Goal: Transaction & Acquisition: Purchase product/service

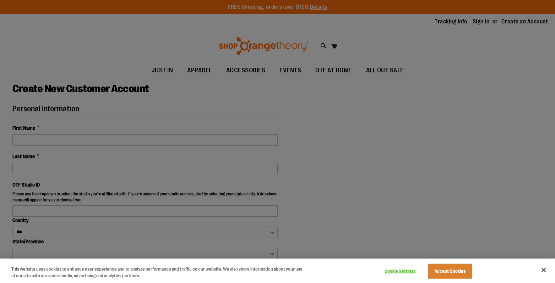
select select "***"
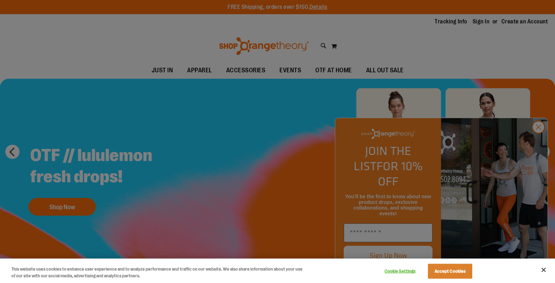
click at [543, 144] on div at bounding box center [277, 141] width 555 height 283
click at [452, 271] on button "Accept Cookies" at bounding box center [450, 271] width 44 height 15
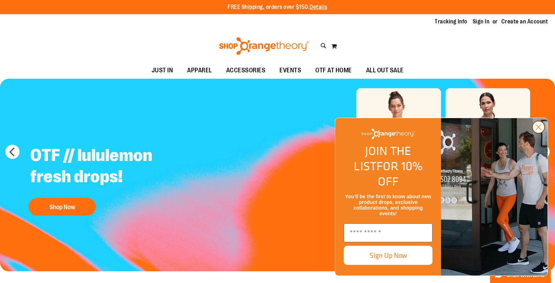
click at [533, 133] on circle "Close dialog" at bounding box center [538, 127] width 12 height 12
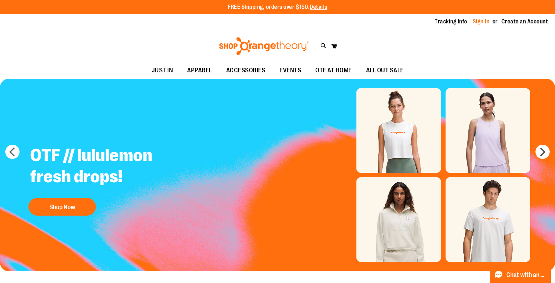
click at [478, 19] on link "Sign In" at bounding box center [480, 22] width 17 height 8
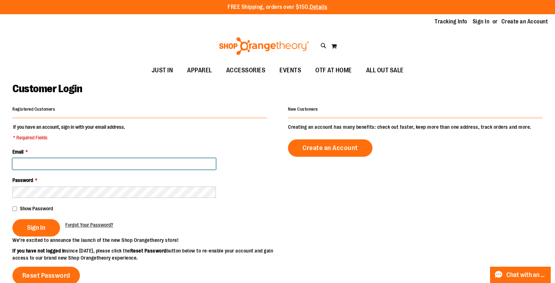
click at [109, 164] on input "Email *" at bounding box center [113, 163] width 203 height 11
drag, startPoint x: 114, startPoint y: 161, endPoint x: 100, endPoint y: 164, distance: 13.9
click at [114, 161] on input "**********" at bounding box center [113, 163] width 203 height 11
drag, startPoint x: 100, startPoint y: 164, endPoint x: 0, endPoint y: 161, distance: 100.8
click at [0, 161] on html "Skip to Content The store will not work correctly when cookies are disabled. FR…" at bounding box center [277, 141] width 555 height 283
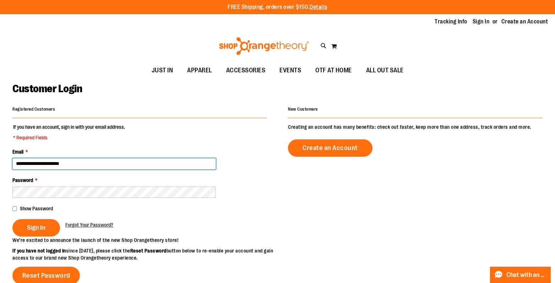
type input "**********"
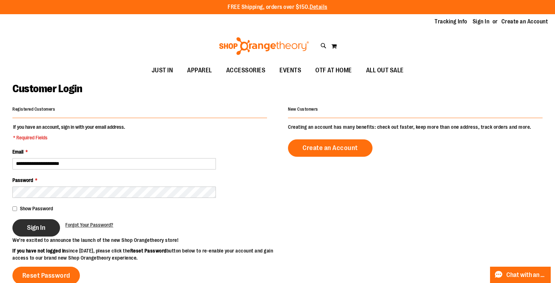
click at [31, 223] on button "Sign In" at bounding box center [36, 227] width 48 height 17
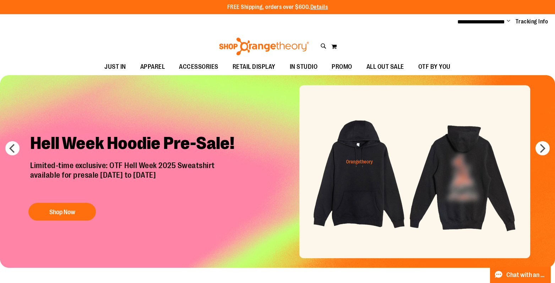
click at [380, 180] on img "Slide 1 of 7" at bounding box center [277, 171] width 555 height 193
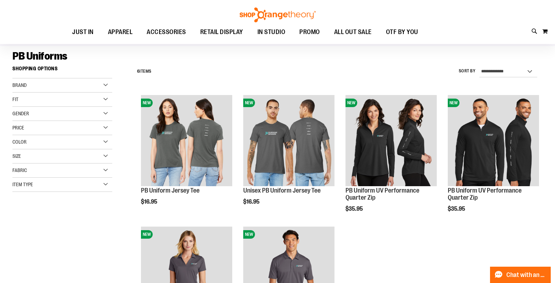
scroll to position [37, 0]
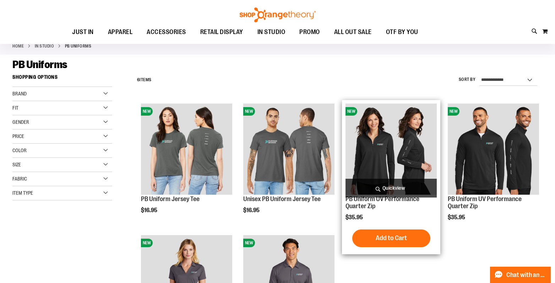
click at [381, 147] on img "product" at bounding box center [390, 149] width 91 height 91
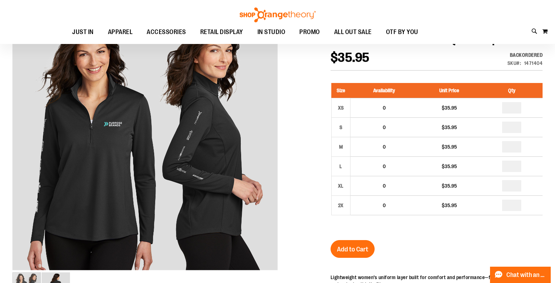
scroll to position [69, 0]
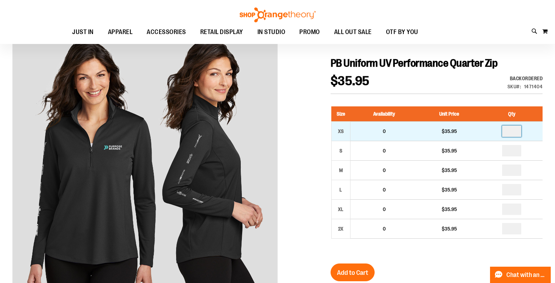
drag, startPoint x: 509, startPoint y: 131, endPoint x: 502, endPoint y: 131, distance: 7.1
click at [502, 131] on td at bounding box center [511, 131] width 62 height 20
type input "*"
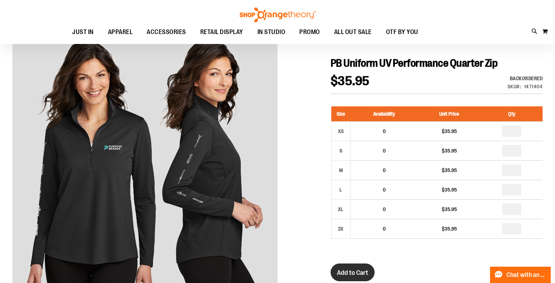
click at [361, 268] on button "Add to Cart" at bounding box center [352, 273] width 44 height 18
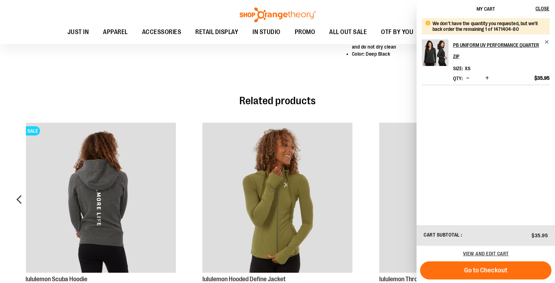
scroll to position [476, 0]
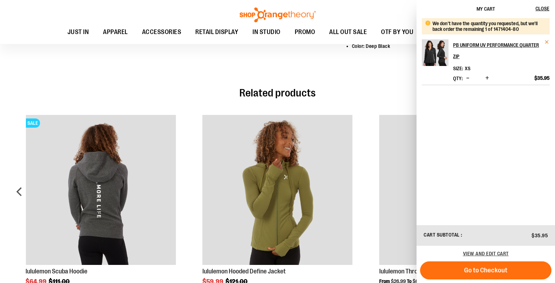
click at [548, 43] on span "Remove item" at bounding box center [546, 41] width 5 height 5
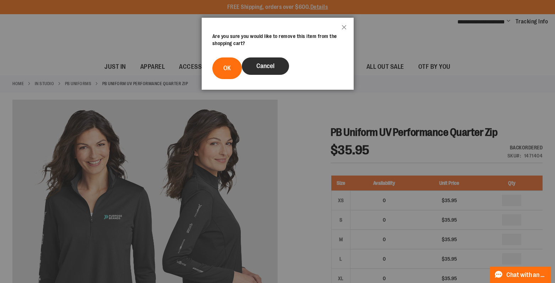
click at [285, 69] on button "Cancel" at bounding box center [265, 65] width 47 height 17
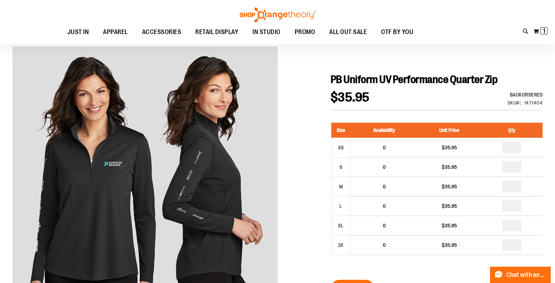
scroll to position [60, 0]
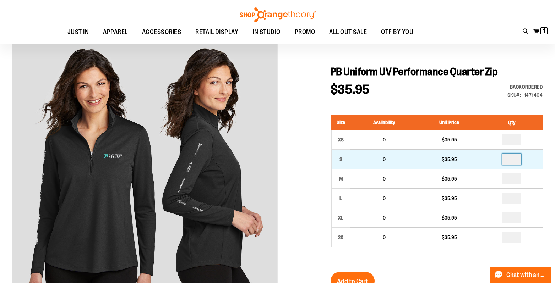
click at [517, 160] on input "number" at bounding box center [511, 159] width 19 height 11
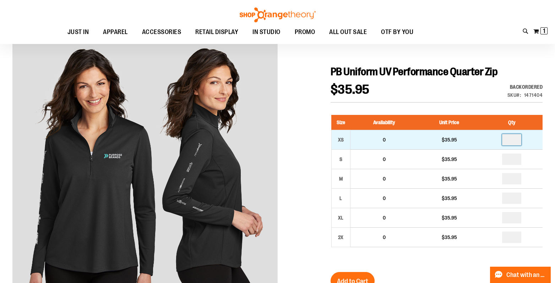
type input "*"
click at [520, 141] on input "*" at bounding box center [511, 139] width 19 height 11
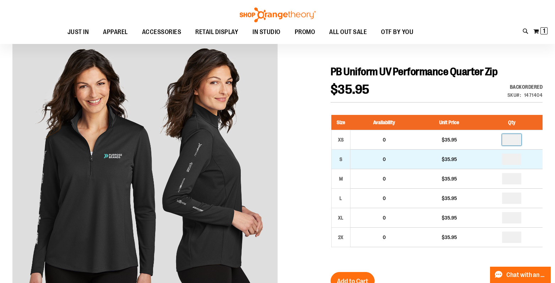
type input "*"
click at [517, 156] on input "number" at bounding box center [511, 159] width 19 height 11
type input "*"
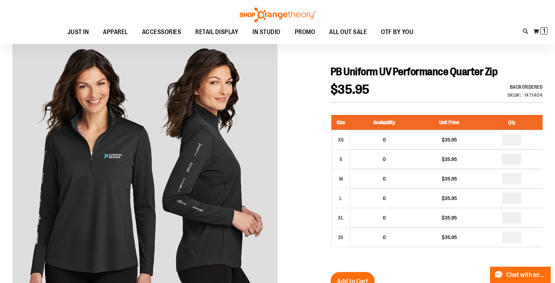
type input "*"
click at [475, 89] on div "$35.95 Backordered Only %1 left SKU 1471404" at bounding box center [436, 92] width 212 height 19
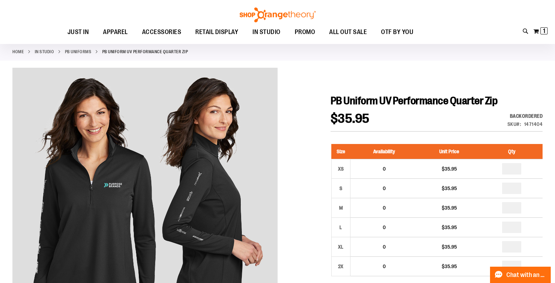
scroll to position [0, 0]
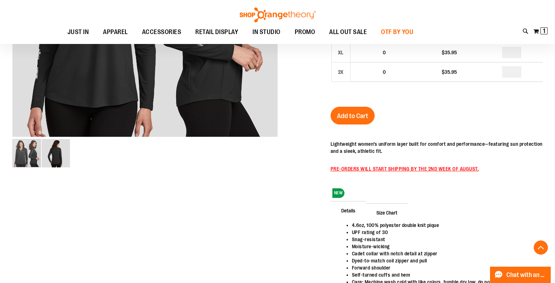
scroll to position [221, 0]
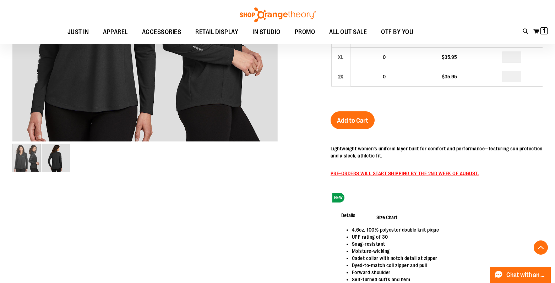
click at [363, 8] on div "Toggle Nav Search Popular Suggestions Advanced Search" at bounding box center [277, 22] width 555 height 44
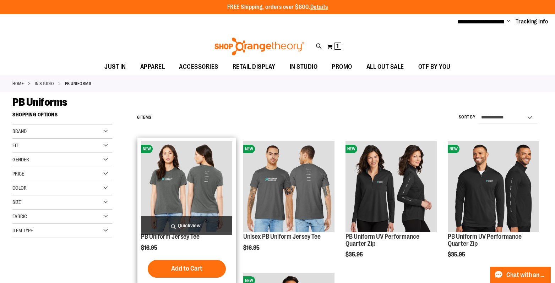
click at [190, 180] on img "product" at bounding box center [186, 186] width 91 height 91
click at [201, 172] on img "product" at bounding box center [186, 186] width 91 height 91
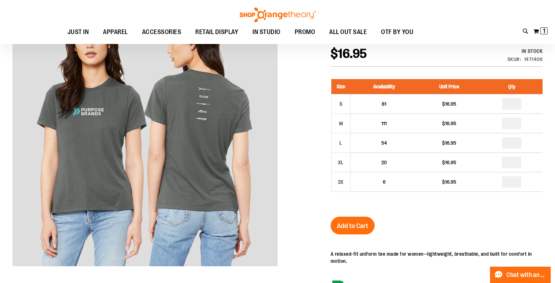
scroll to position [95, 0]
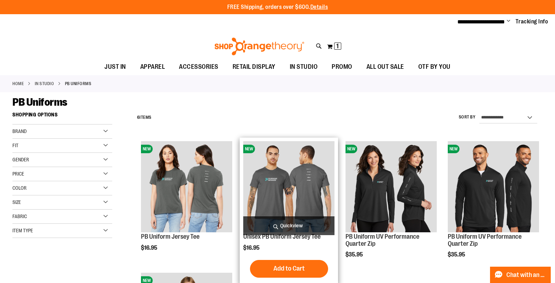
click at [291, 176] on img "product" at bounding box center [288, 186] width 91 height 91
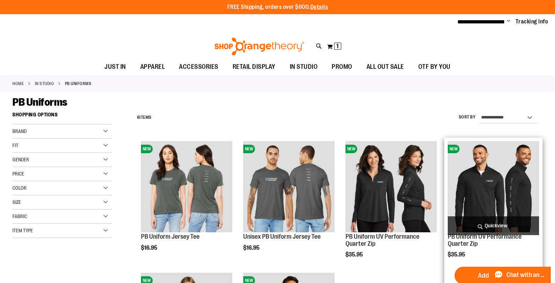
click at [502, 188] on img "product" at bounding box center [492, 186] width 91 height 91
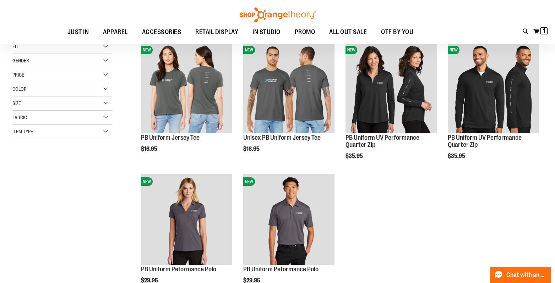
scroll to position [153, 0]
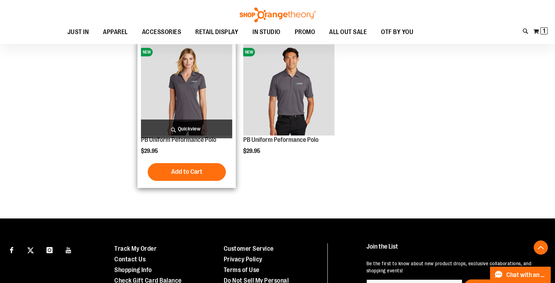
click at [183, 94] on img "product" at bounding box center [186, 89] width 91 height 91
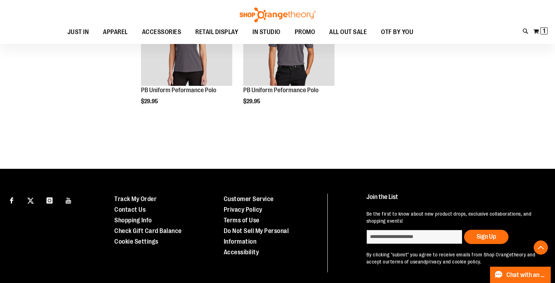
scroll to position [125, 0]
